Goal: Task Accomplishment & Management: Manage account settings

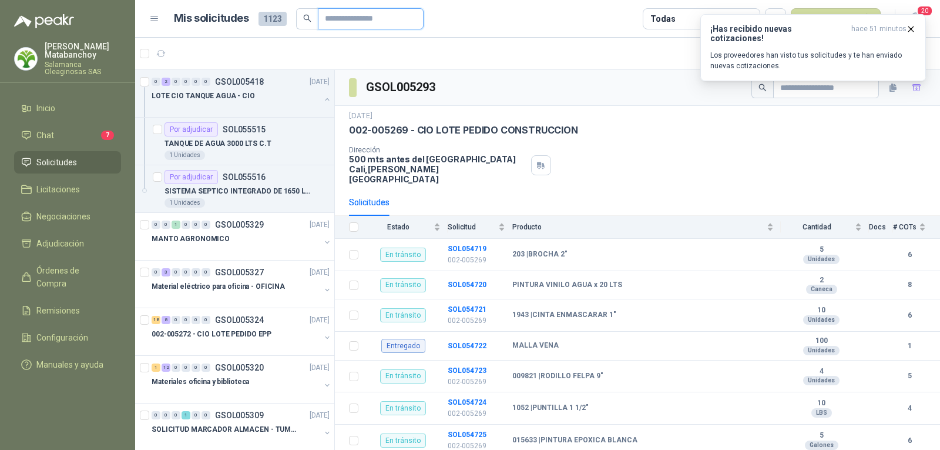
drag, startPoint x: 0, startPoint y: 0, endPoint x: 357, endPoint y: 18, distance: 357.2
click at [357, 18] on input "text" at bounding box center [366, 19] width 82 height 20
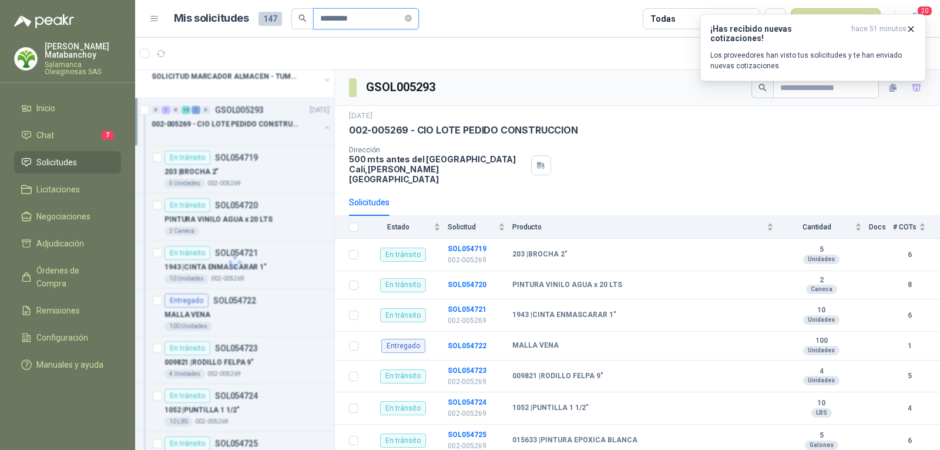
type input "*********"
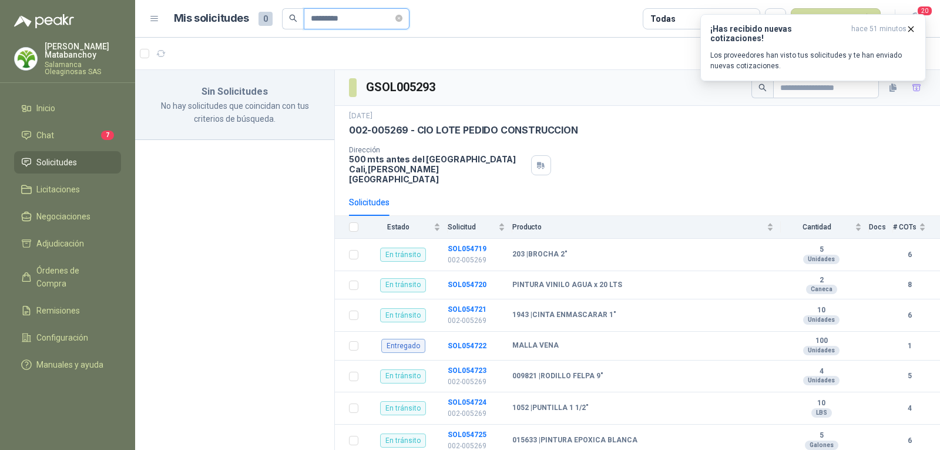
scroll to position [0, 0]
drag, startPoint x: 366, startPoint y: 15, endPoint x: 223, endPoint y: 20, distance: 142.9
click at [223, 20] on div "Mis solicitudes 0 *********" at bounding box center [292, 18] width 236 height 21
click at [89, 168] on li "Solicitudes" at bounding box center [67, 162] width 93 height 13
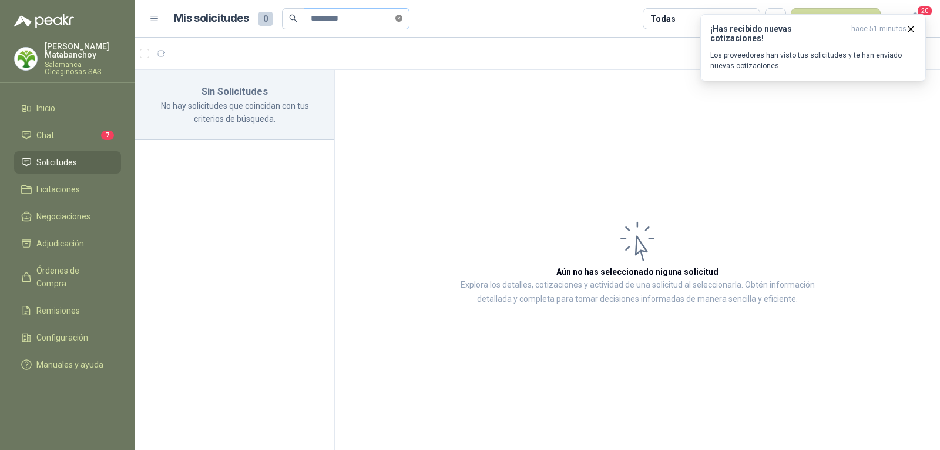
click at [402, 17] on icon "close-circle" at bounding box center [399, 18] width 7 height 7
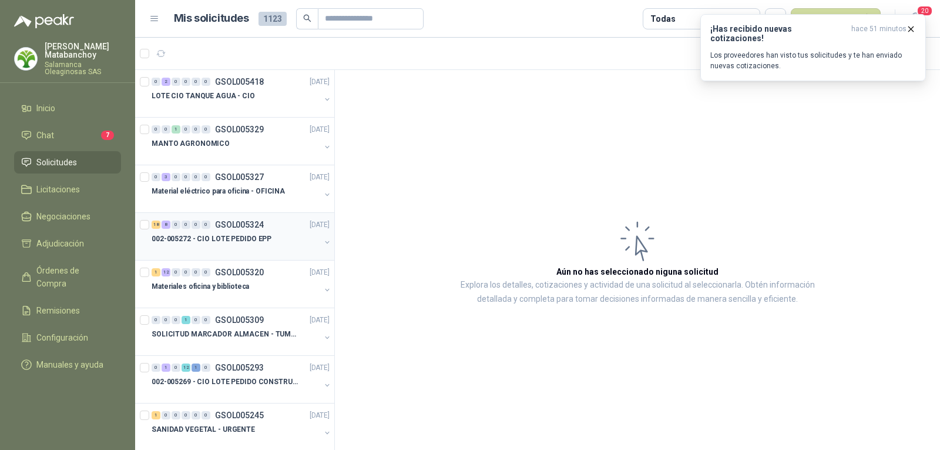
click at [265, 242] on p "002-005272 - CIO LOTE PEDIDO EPP" at bounding box center [212, 238] width 120 height 11
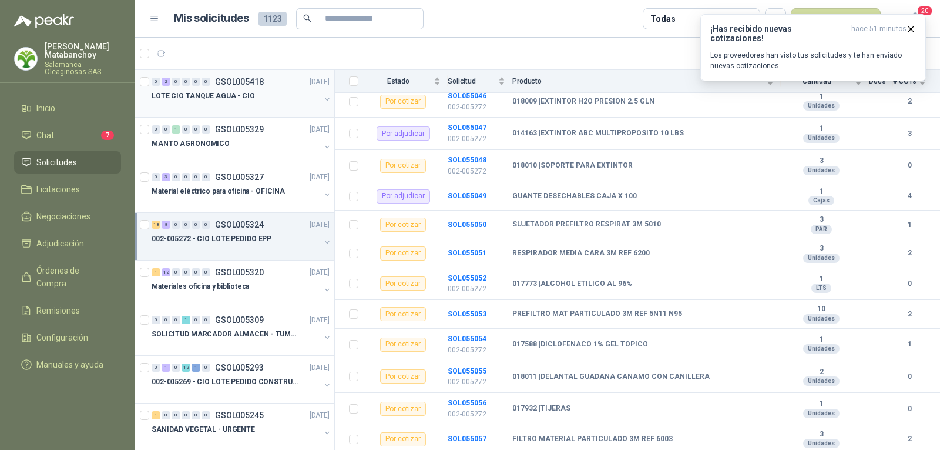
scroll to position [176, 0]
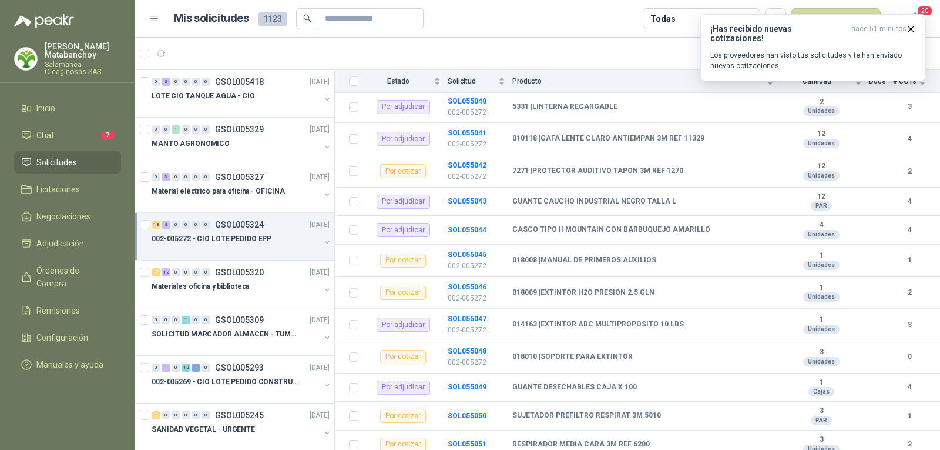
click at [50, 54] on p "[PERSON_NAME]" at bounding box center [83, 50] width 76 height 16
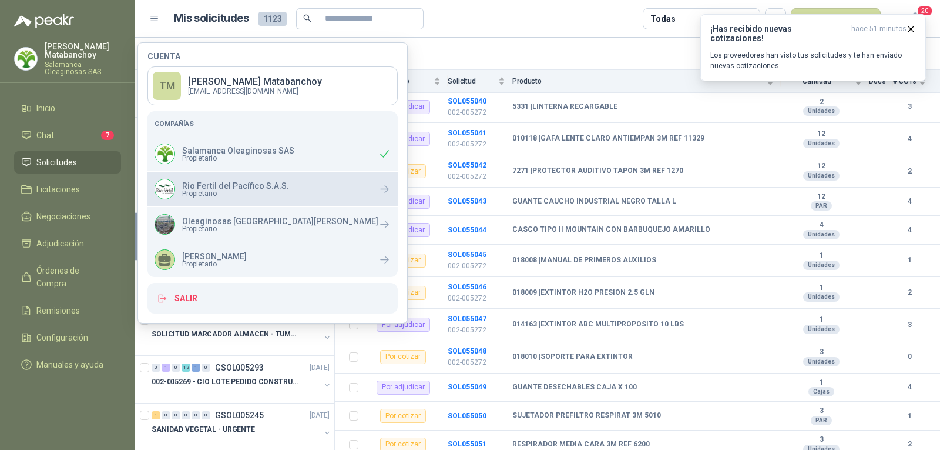
click at [241, 201] on div "Rio Fertil del Pacífico S.A.S. Propietario" at bounding box center [273, 189] width 250 height 35
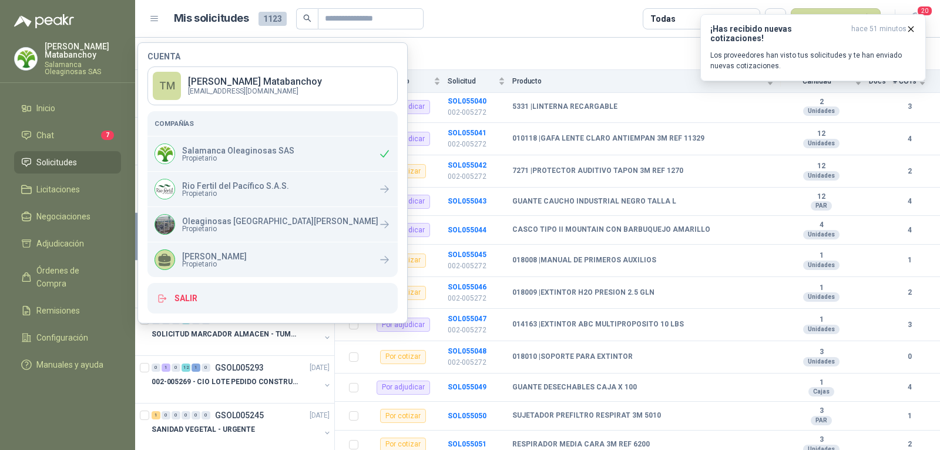
click at [448, 37] on header "Mis solicitudes 1123 Todas Nueva solicitud 20" at bounding box center [537, 19] width 805 height 38
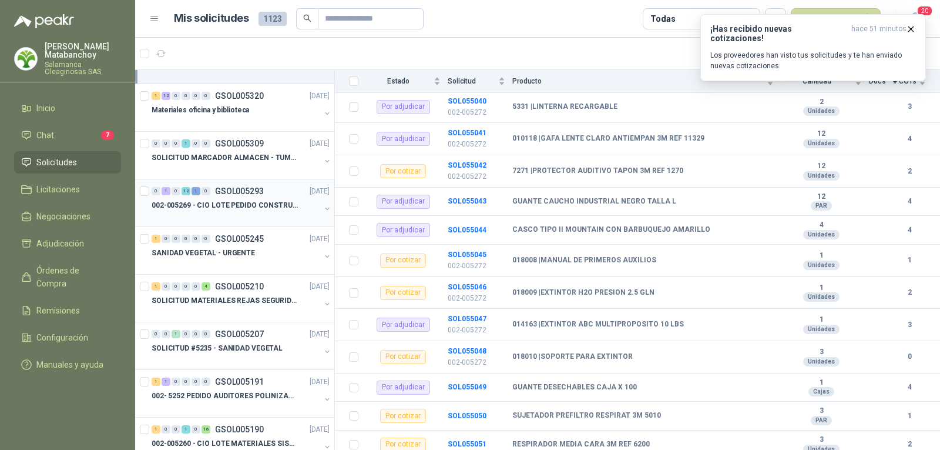
click at [254, 209] on p "002-005269 - CIO LOTE PEDIDO CONSTRUCCION" at bounding box center [225, 205] width 146 height 11
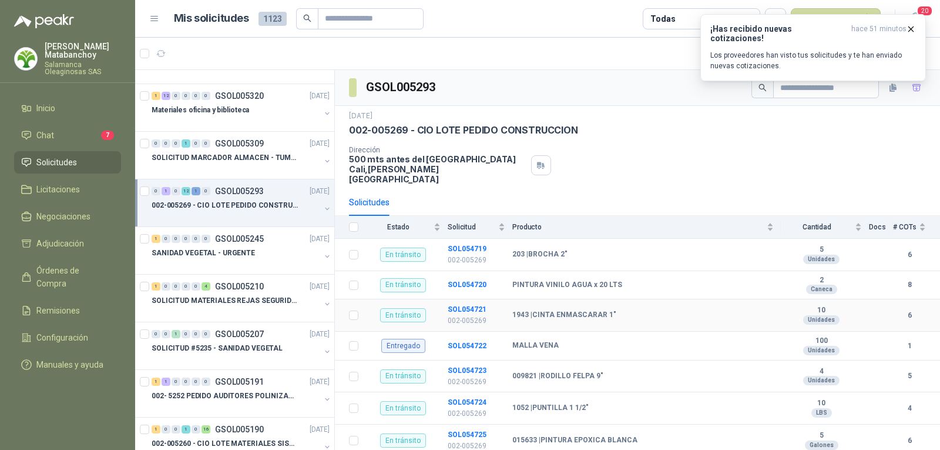
scroll to position [220, 0]
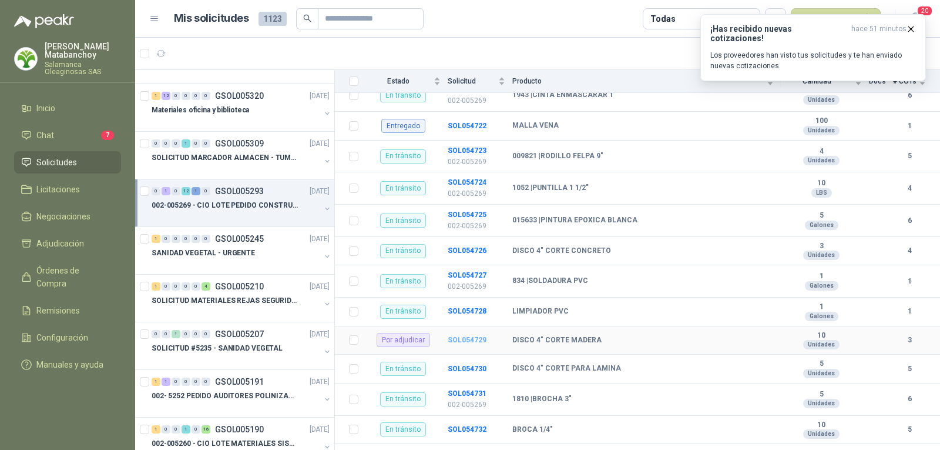
click at [467, 336] on b "SOL054729" at bounding box center [467, 340] width 39 height 8
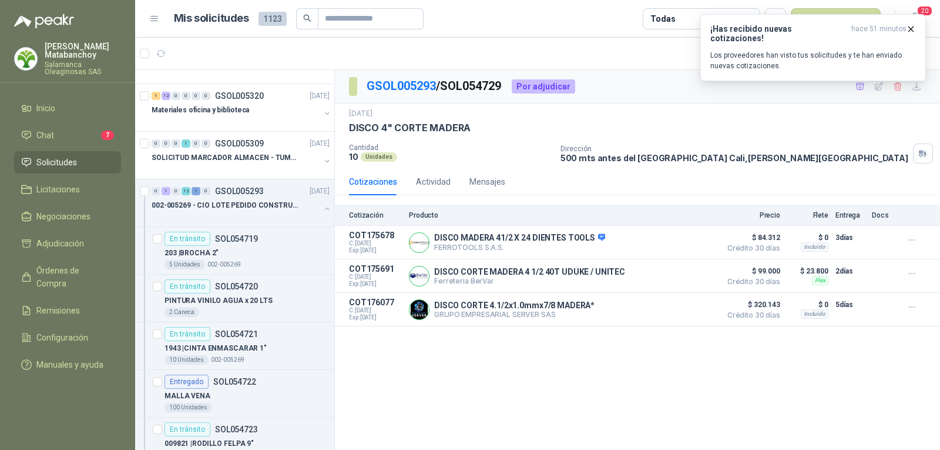
click at [650, 405] on div "GSOL005293 / SOL054729 Por adjudicar 3 sept, 2025 DISCO 4" CORTE MADERA Cantida…" at bounding box center [637, 262] width 605 height 384
click at [696, 310] on button "Detalles" at bounding box center [686, 310] width 55 height 16
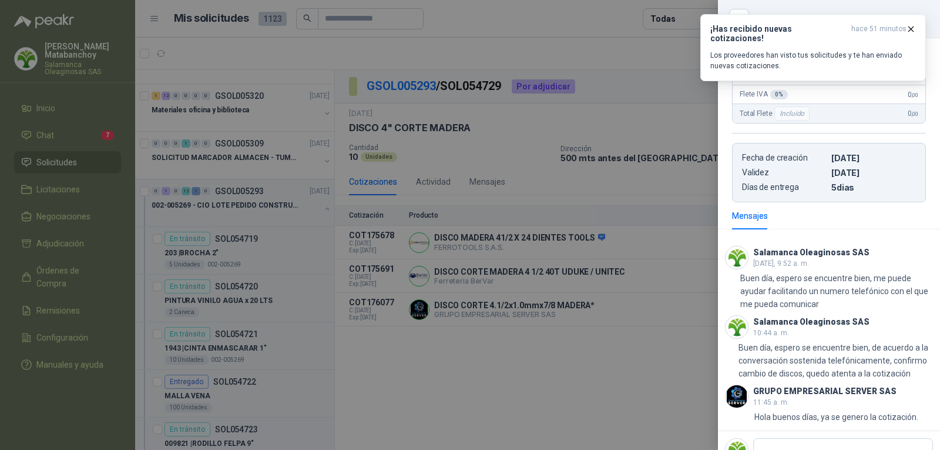
scroll to position [130, 0]
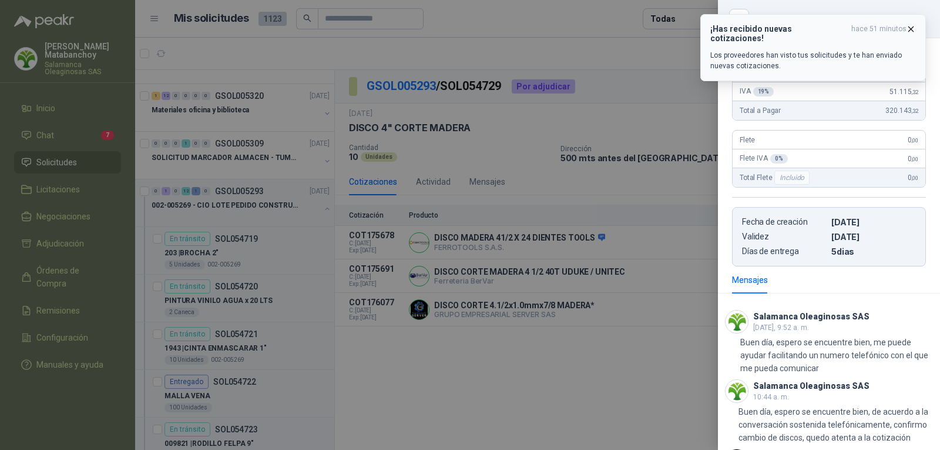
click at [909, 26] on icon "button" at bounding box center [911, 29] width 10 height 10
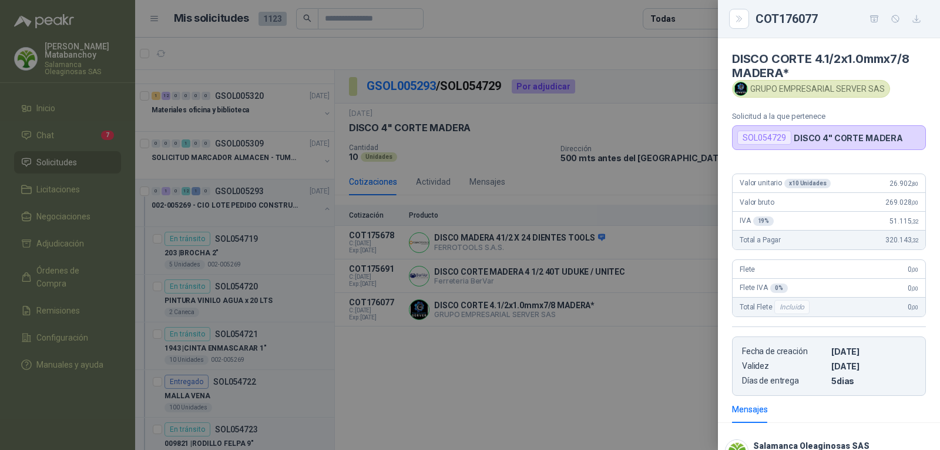
scroll to position [0, 0]
click at [907, 280] on div "Flete IVA 0 % 0 ,00" at bounding box center [829, 288] width 193 height 19
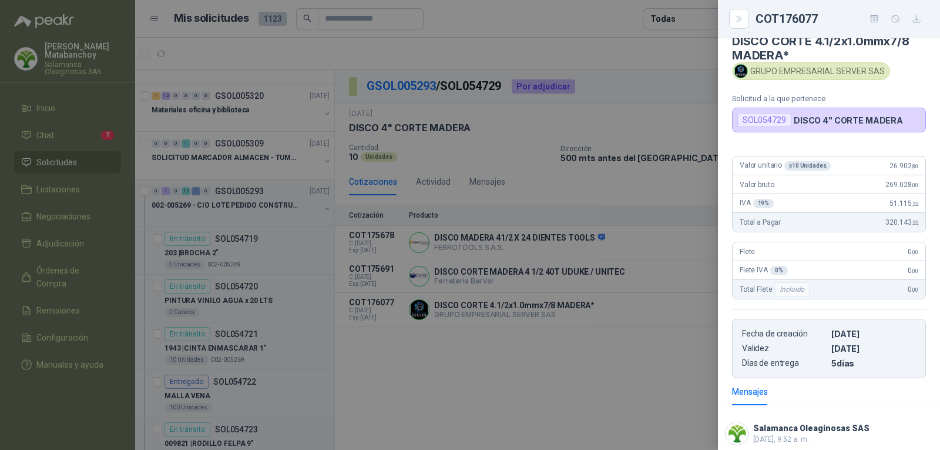
click at [739, 286] on div "Total Flete Incluido 0 ,00" at bounding box center [829, 289] width 193 height 19
click at [659, 304] on div at bounding box center [470, 225] width 940 height 450
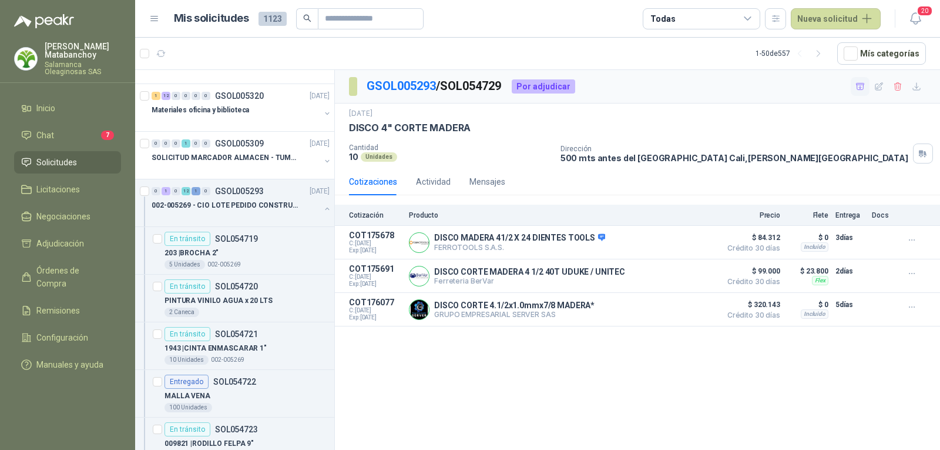
click at [862, 88] on icon "button" at bounding box center [861, 87] width 10 height 10
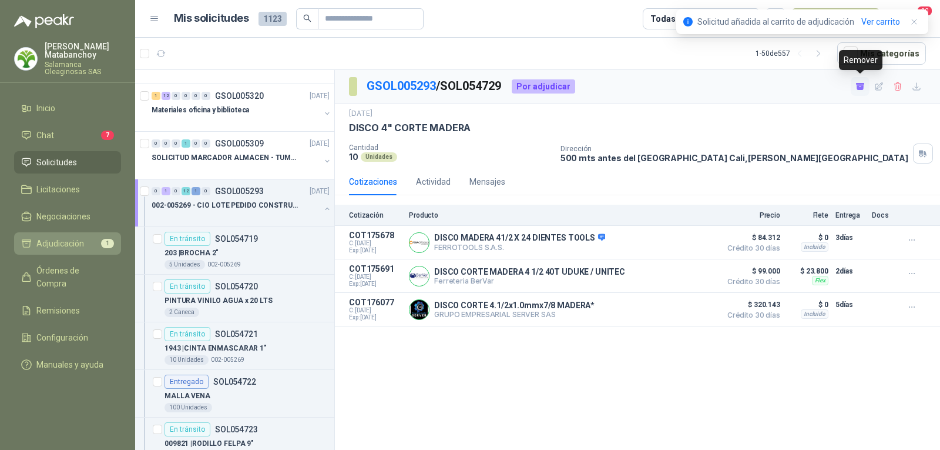
click at [62, 242] on span "Adjudicación" at bounding box center [60, 243] width 48 height 13
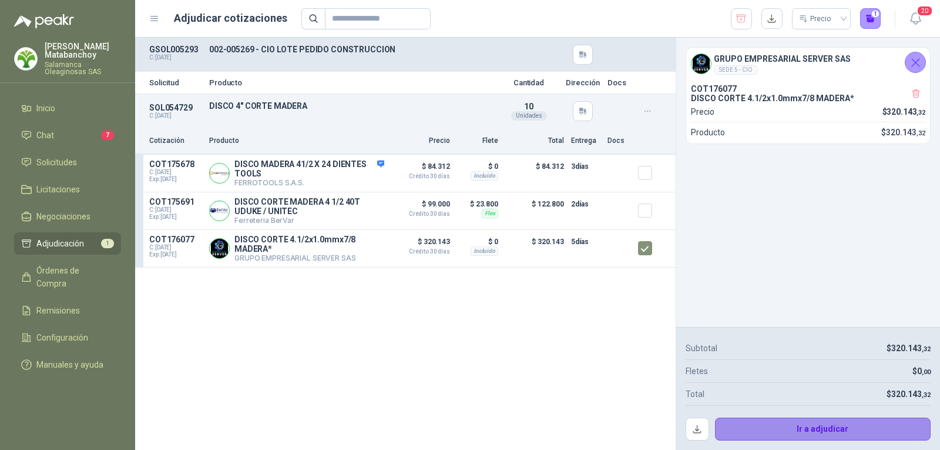
click at [755, 426] on button "Ir a adjudicar" at bounding box center [823, 429] width 216 height 24
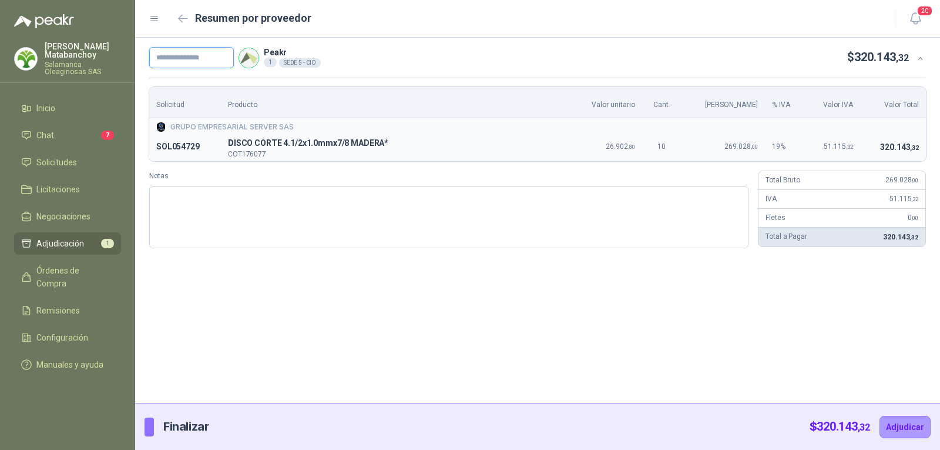
click at [185, 62] on input "text" at bounding box center [191, 57] width 85 height 21
type input "********"
click at [893, 427] on button "Adjudicar" at bounding box center [905, 427] width 51 height 22
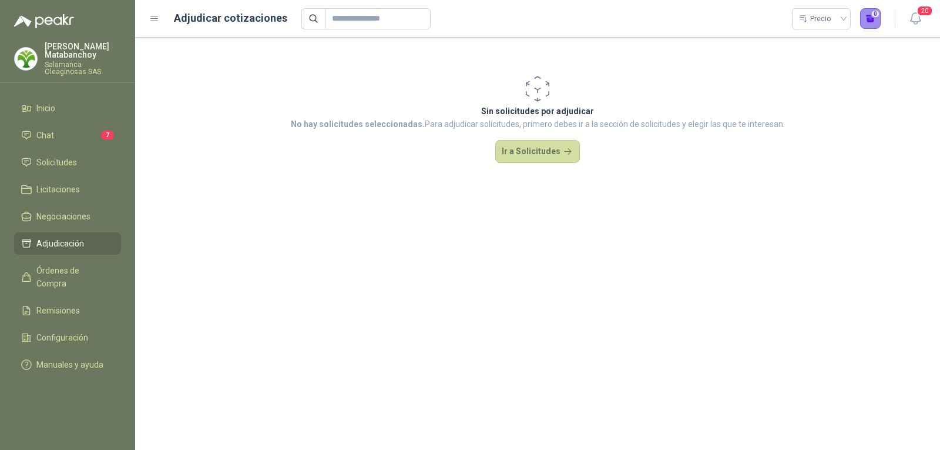
click at [877, 15] on button "0" at bounding box center [870, 18] width 21 height 21
click at [53, 159] on span "Solicitudes" at bounding box center [56, 162] width 41 height 13
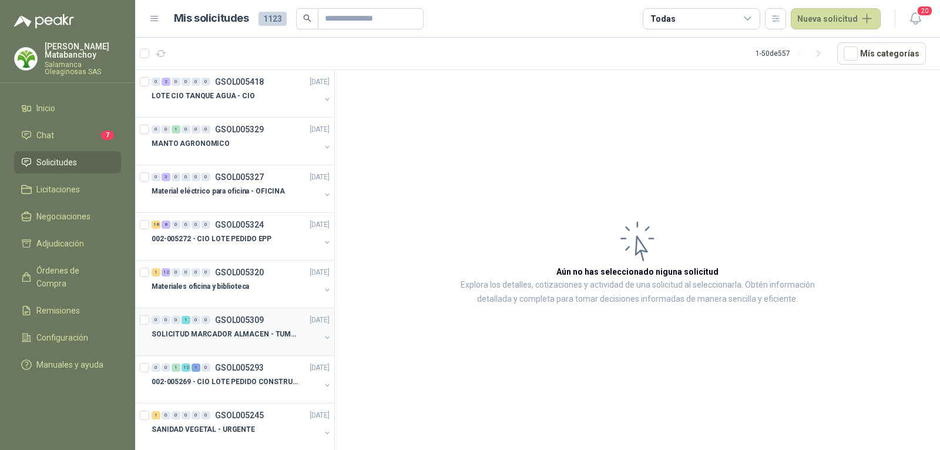
click at [240, 324] on div "0 0 0 1 0 0 GSOL005309 04/09/25" at bounding box center [242, 320] width 180 height 14
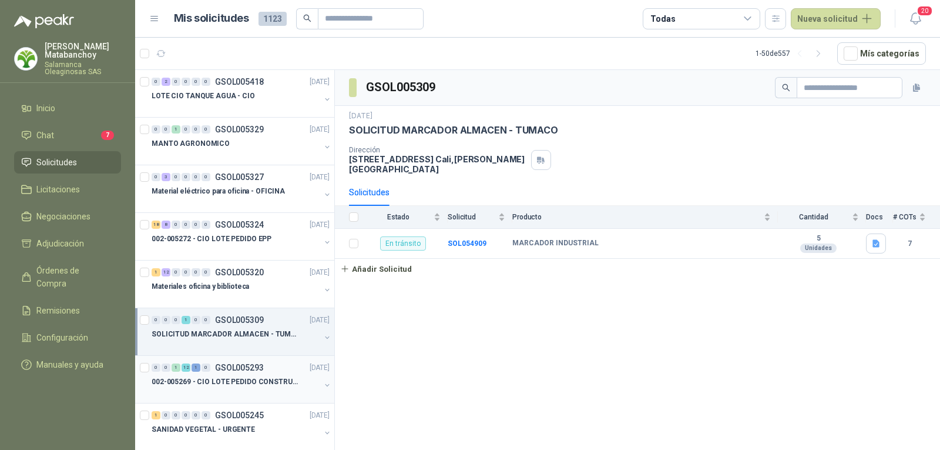
click at [246, 388] on div at bounding box center [236, 392] width 169 height 9
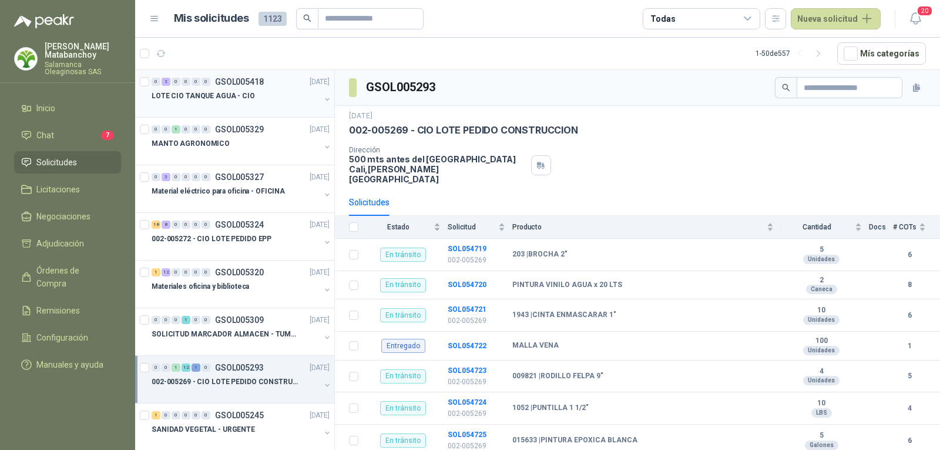
click at [244, 91] on p "LOTE CIO TANQUE AGUA - CIO" at bounding box center [203, 96] width 103 height 11
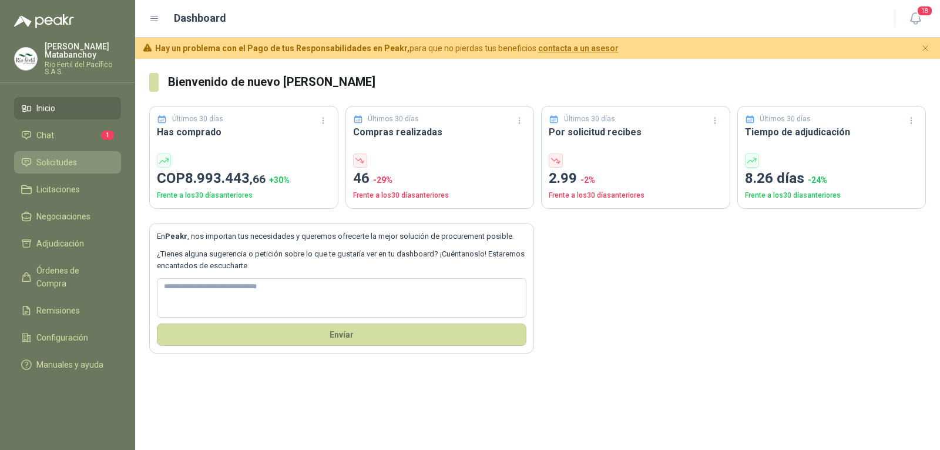
click at [67, 153] on link "Solicitudes" at bounding box center [67, 162] width 107 height 22
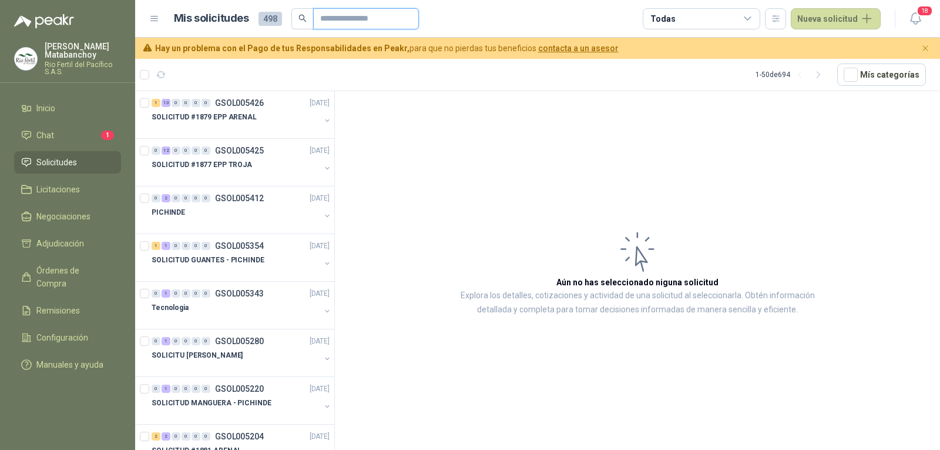
click at [364, 15] on input "text" at bounding box center [361, 19] width 82 height 20
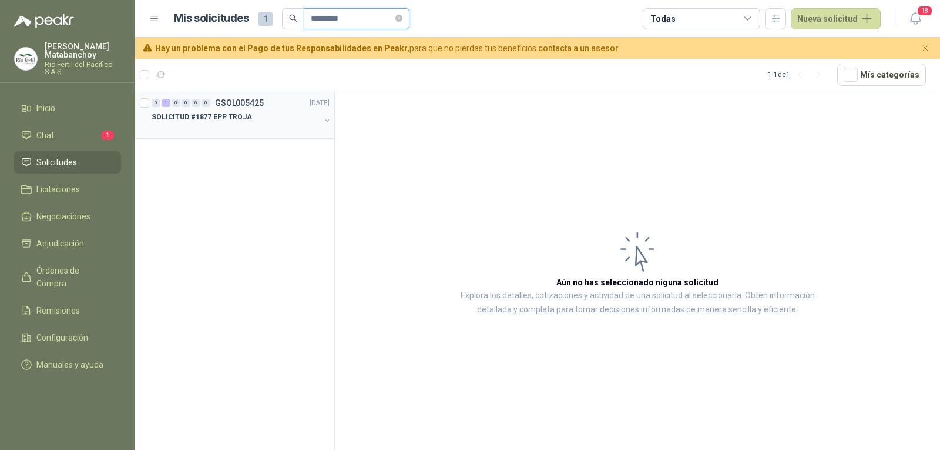
type input "*********"
click at [271, 109] on div "0 1 0 0 0 0 GSOL005425 [DATE]" at bounding box center [242, 103] width 180 height 14
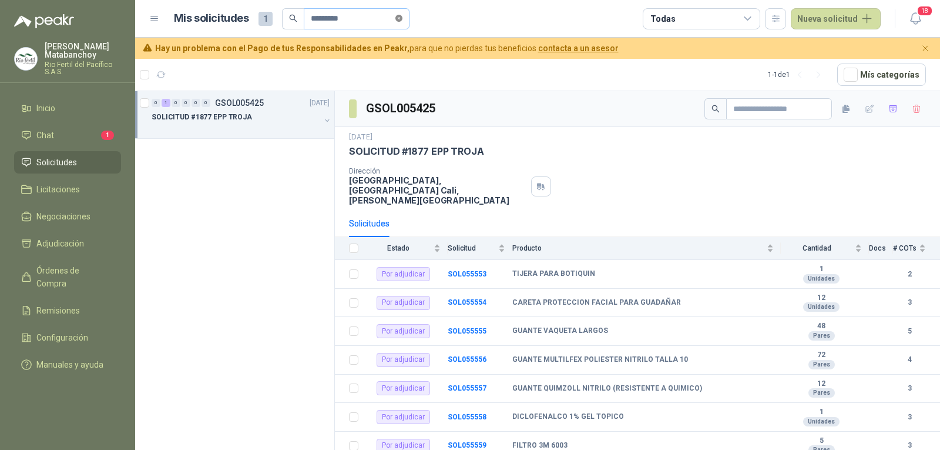
click at [403, 19] on icon "close-circle" at bounding box center [399, 18] width 7 height 7
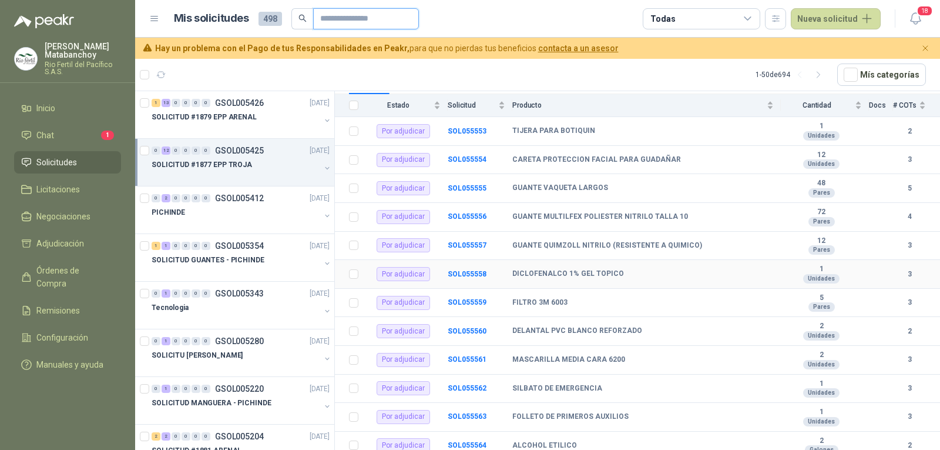
scroll to position [159, 0]
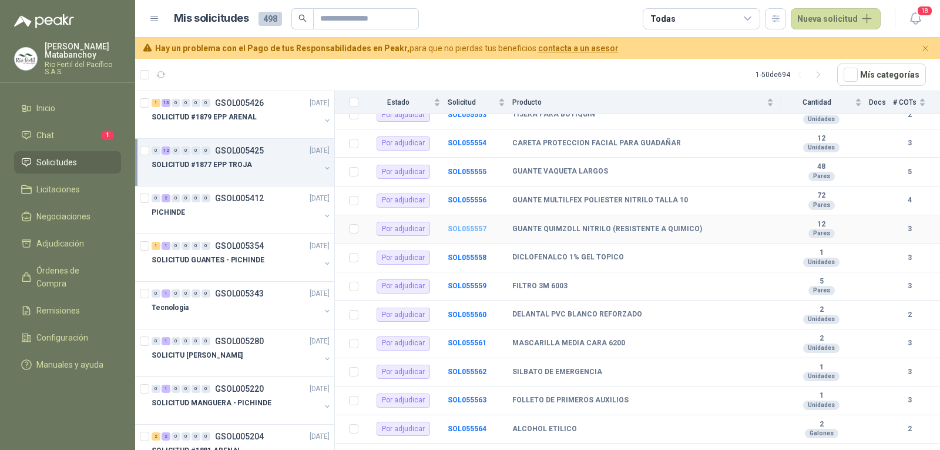
click at [480, 225] on b "SOL055557" at bounding box center [467, 229] width 39 height 8
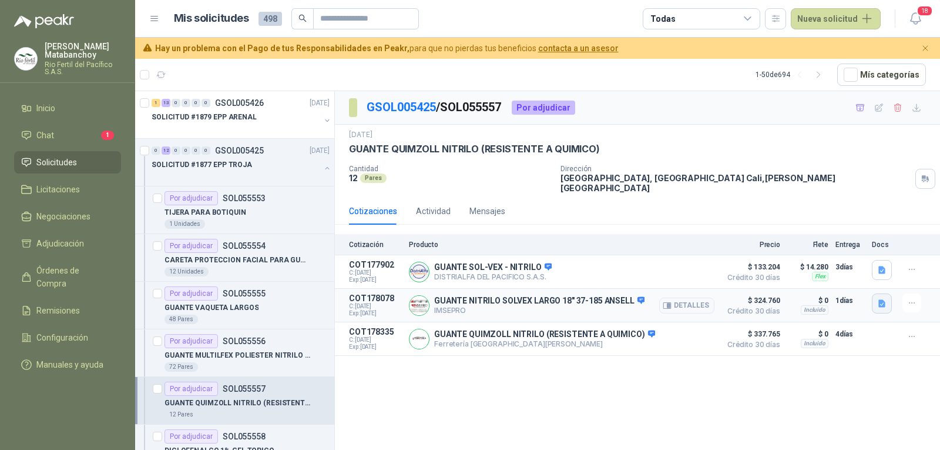
click at [876, 297] on button "button" at bounding box center [882, 303] width 20 height 20
click at [811, 270] on button "37185 Sol-Vex[1].pdf" at bounding box center [841, 270] width 85 height 12
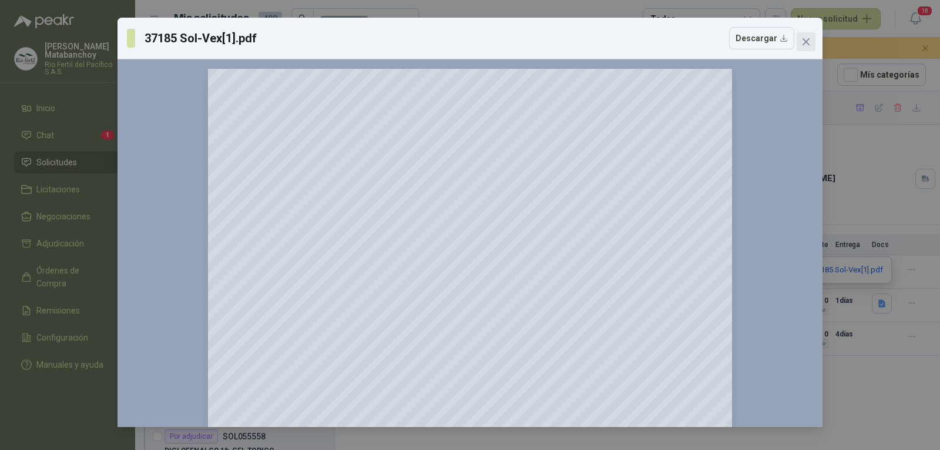
click at [803, 38] on icon "close" at bounding box center [806, 41] width 7 height 7
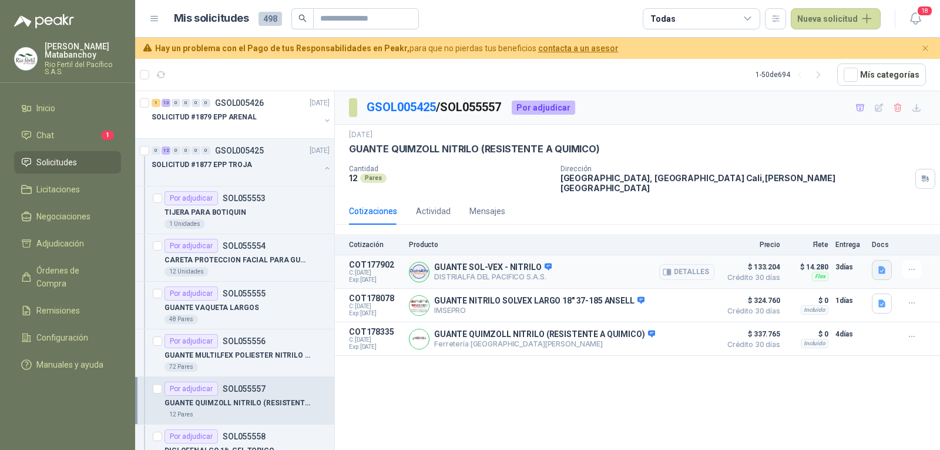
click at [880, 266] on icon "button" at bounding box center [882, 270] width 7 height 8
click at [856, 236] on button "image.png" at bounding box center [858, 236] width 51 height 12
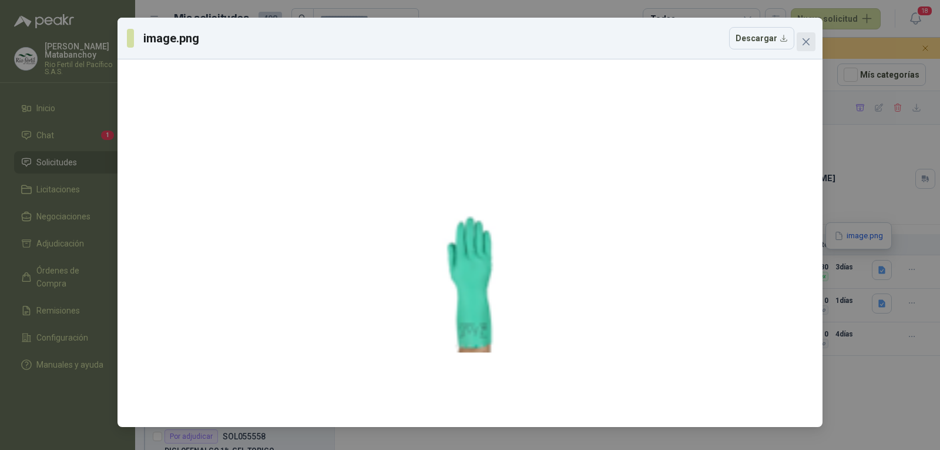
click at [800, 46] on button "Close" at bounding box center [806, 41] width 19 height 19
